Goal: Task Accomplishment & Management: Manage account settings

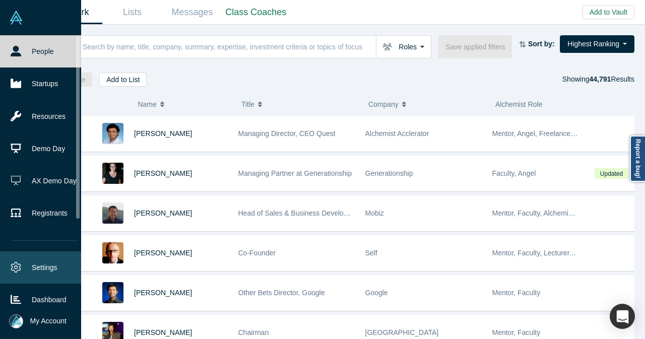
click at [10, 274] on link "Settings" at bounding box center [44, 267] width 89 height 32
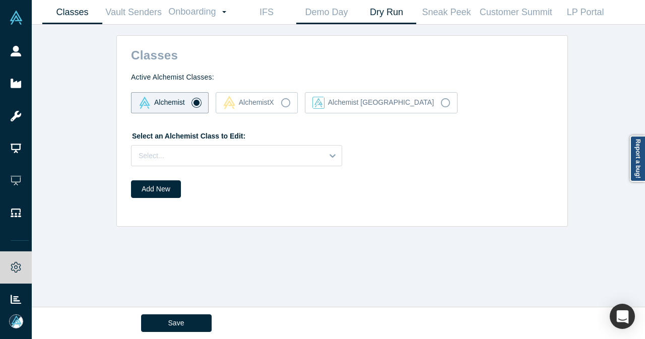
drag, startPoint x: 338, startPoint y: 18, endPoint x: 363, endPoint y: 3, distance: 29.1
click at [338, 18] on link "Demo Day" at bounding box center [326, 13] width 60 height 24
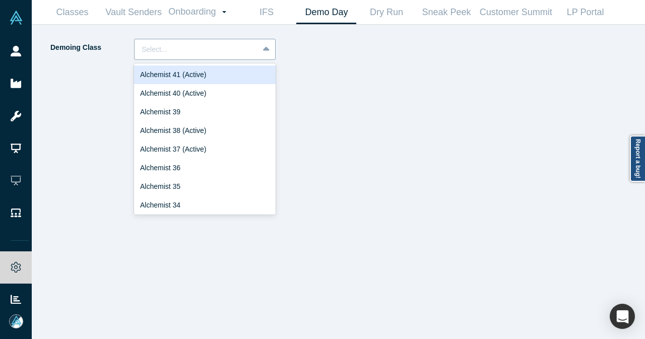
click at [244, 54] on div at bounding box center [197, 49] width 110 height 13
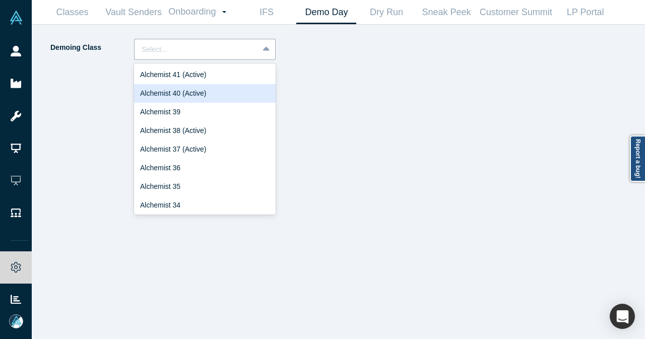
click at [218, 95] on div "Alchemist 40 (Active)" at bounding box center [205, 93] width 142 height 19
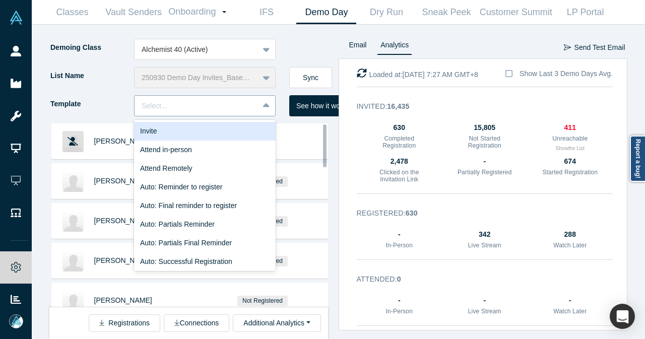
click at [266, 104] on icon at bounding box center [266, 106] width 7 height 10
click at [231, 136] on div "Invite" at bounding box center [205, 131] width 142 height 19
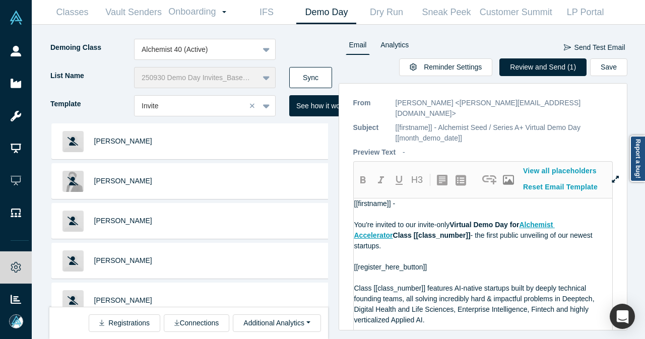
click at [320, 82] on button "Sync" at bounding box center [310, 77] width 43 height 21
click at [544, 66] on button "Review and Send (2)" at bounding box center [542, 67] width 87 height 18
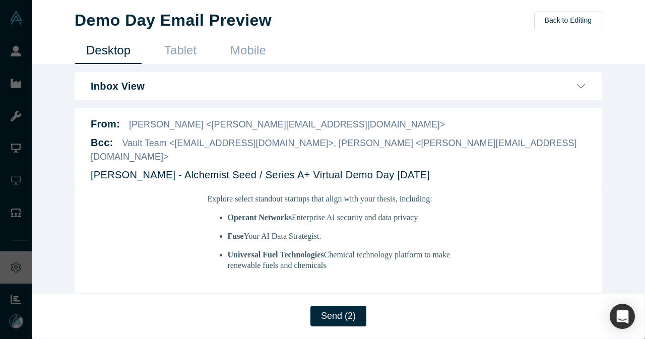
scroll to position [252, 0]
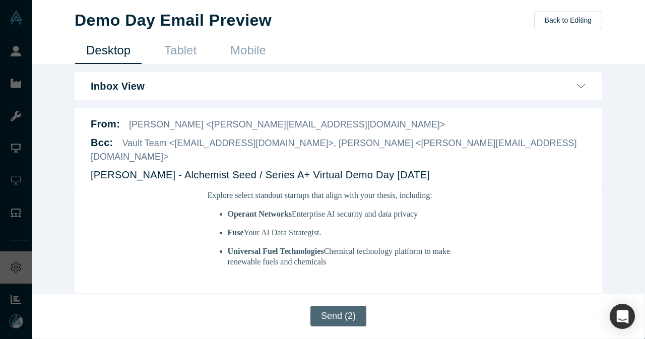
click at [347, 321] on button "Send (2)" at bounding box center [338, 316] width 56 height 21
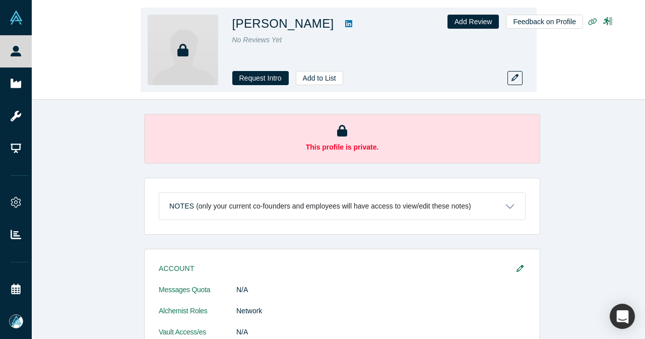
click at [345, 24] on icon at bounding box center [348, 23] width 7 height 7
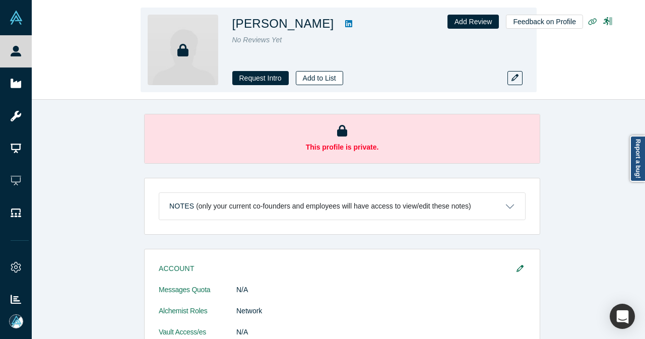
click at [320, 77] on button "Add to List" at bounding box center [319, 78] width 47 height 14
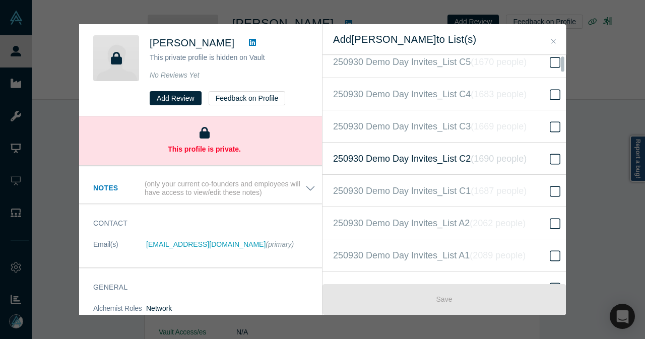
scroll to position [202, 0]
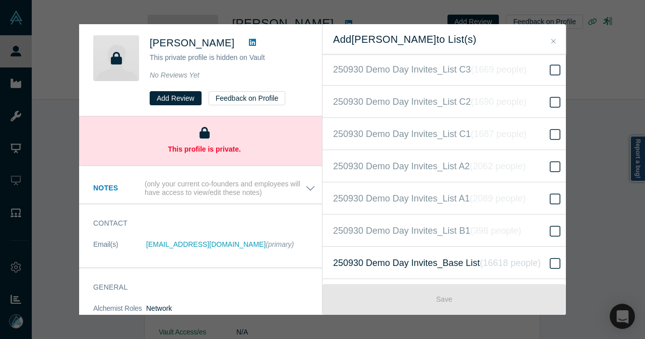
click at [526, 258] on icon "( 16618 people )" at bounding box center [510, 263] width 61 height 10
click at [0, 0] on input "250930 Demo Day Invites_Base List ( 16618 people )" at bounding box center [0, 0] width 0 height 0
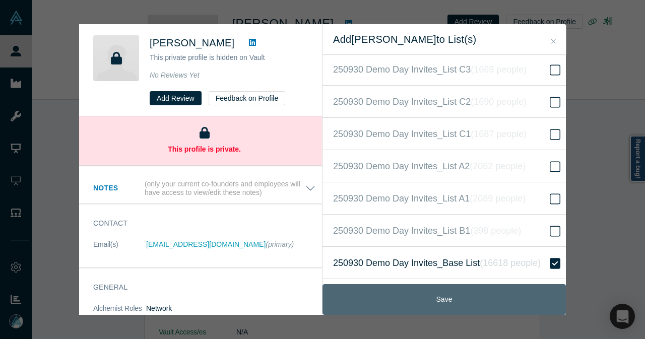
click at [465, 299] on button "Save" at bounding box center [443, 299] width 243 height 31
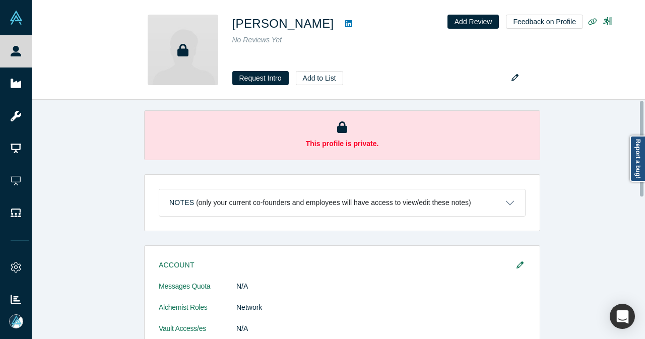
scroll to position [0, 0]
